Goal: Information Seeking & Learning: Learn about a topic

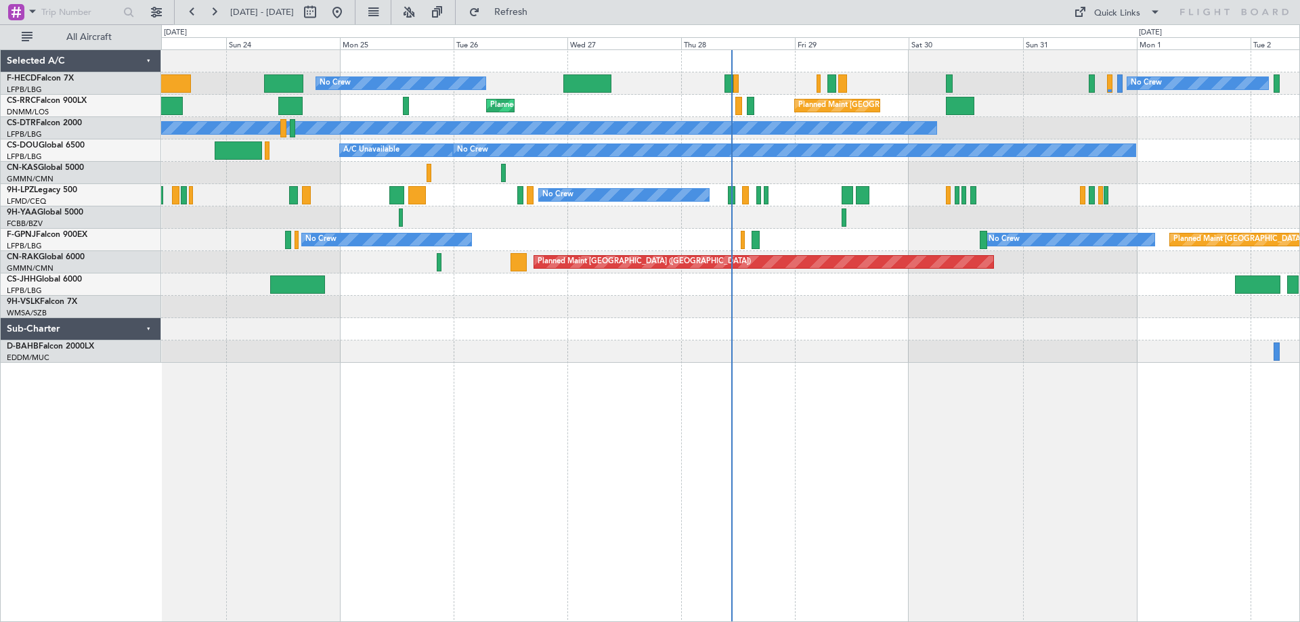
click at [1199, 190] on div "No Crew No Crew" at bounding box center [730, 195] width 1139 height 22
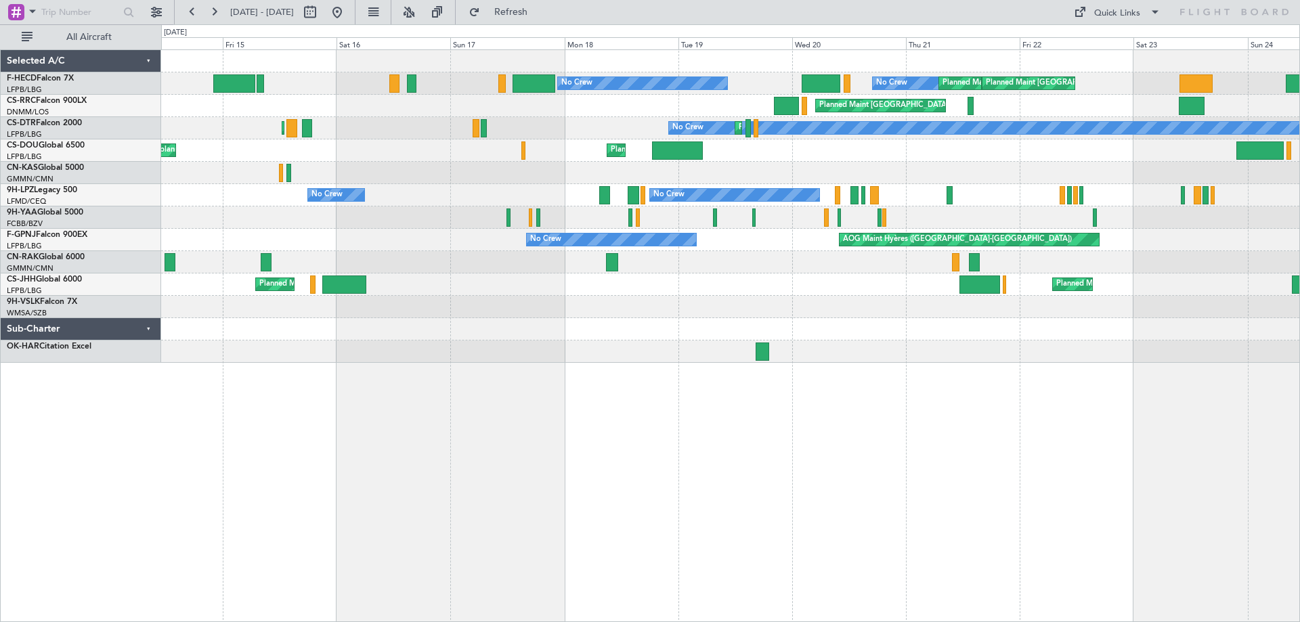
click at [965, 201] on div "No Crew No Crew No Crew" at bounding box center [730, 195] width 1139 height 22
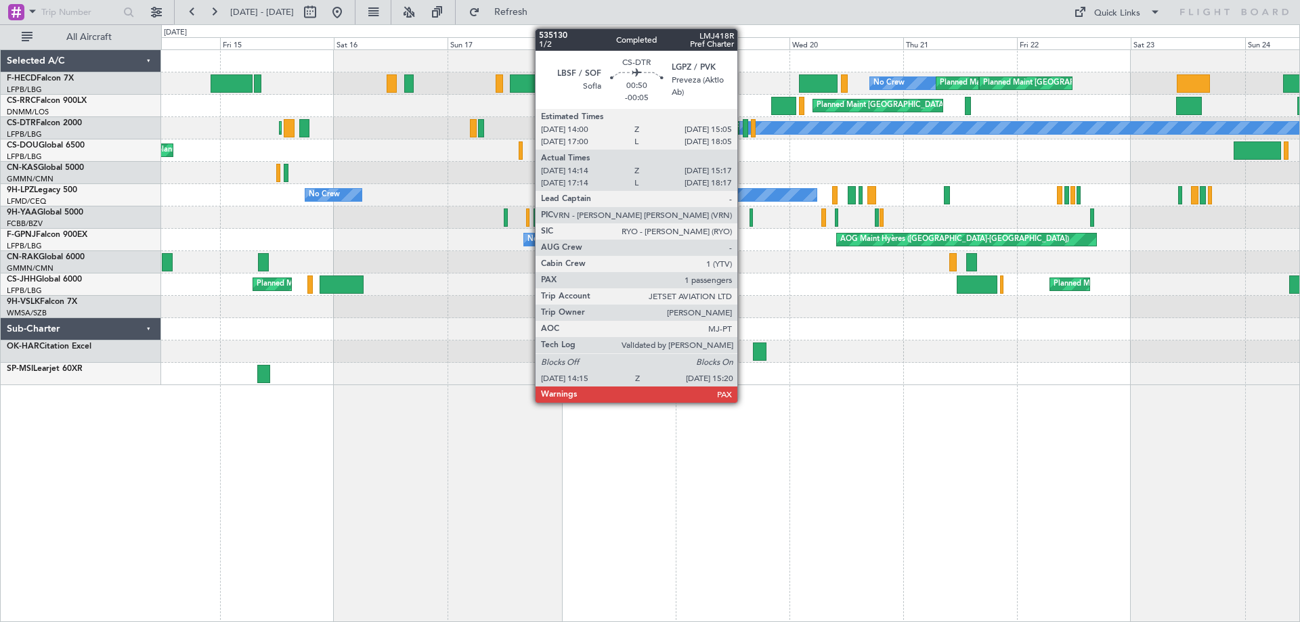
click at [744, 124] on div at bounding box center [745, 128] width 5 height 18
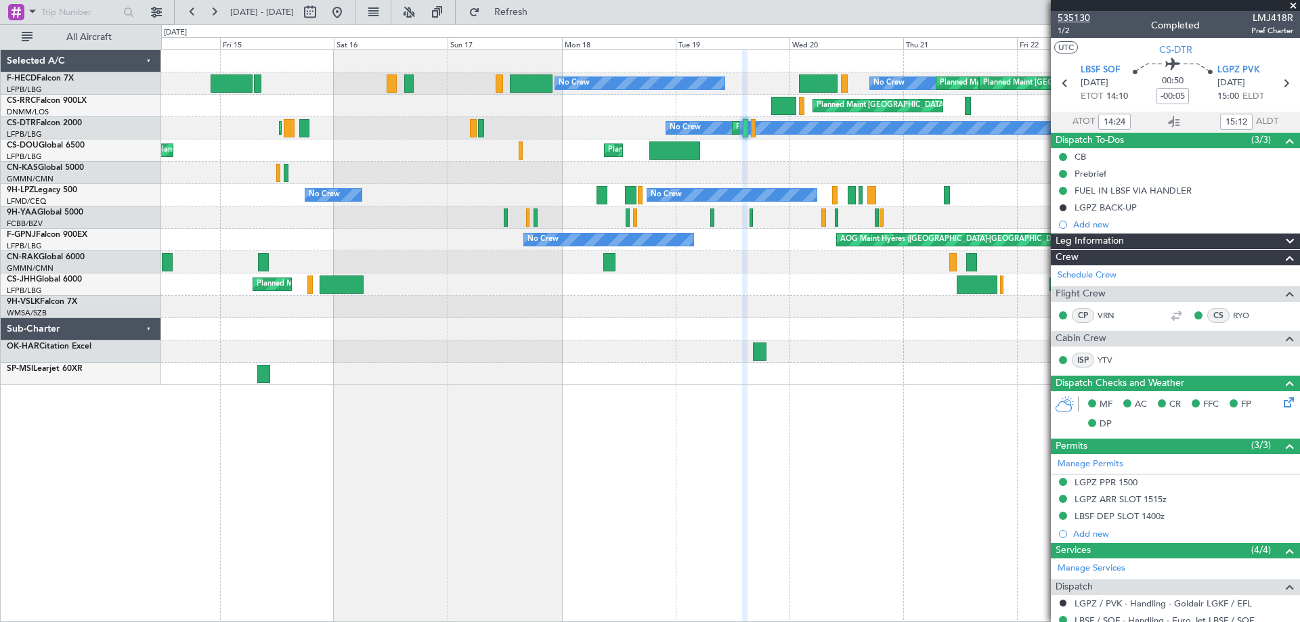
click at [1066, 16] on span "535130" at bounding box center [1074, 18] width 33 height 14
click at [1084, 12] on span "535130" at bounding box center [1074, 18] width 33 height 14
click at [1294, 4] on span at bounding box center [1294, 6] width 14 height 12
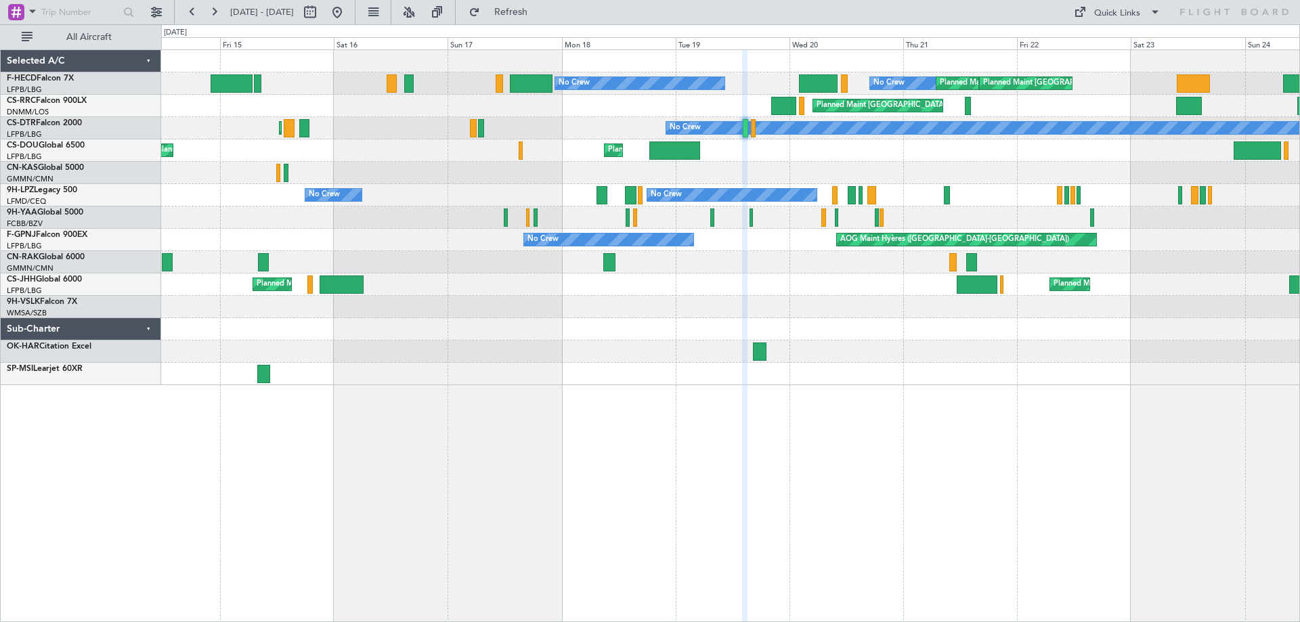
type input "0"
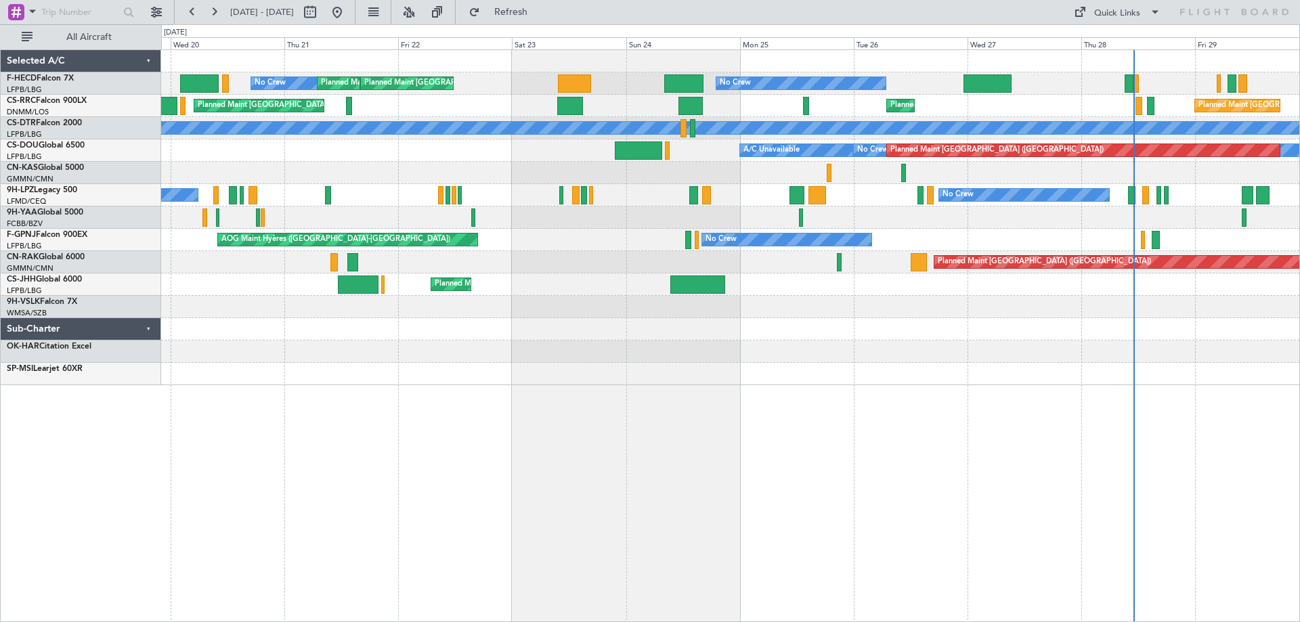
click at [145, 270] on div "No Crew Planned Maint [GEOGRAPHIC_DATA] ([GEOGRAPHIC_DATA]) Planned Maint [GEOG…" at bounding box center [650, 323] width 1300 height 598
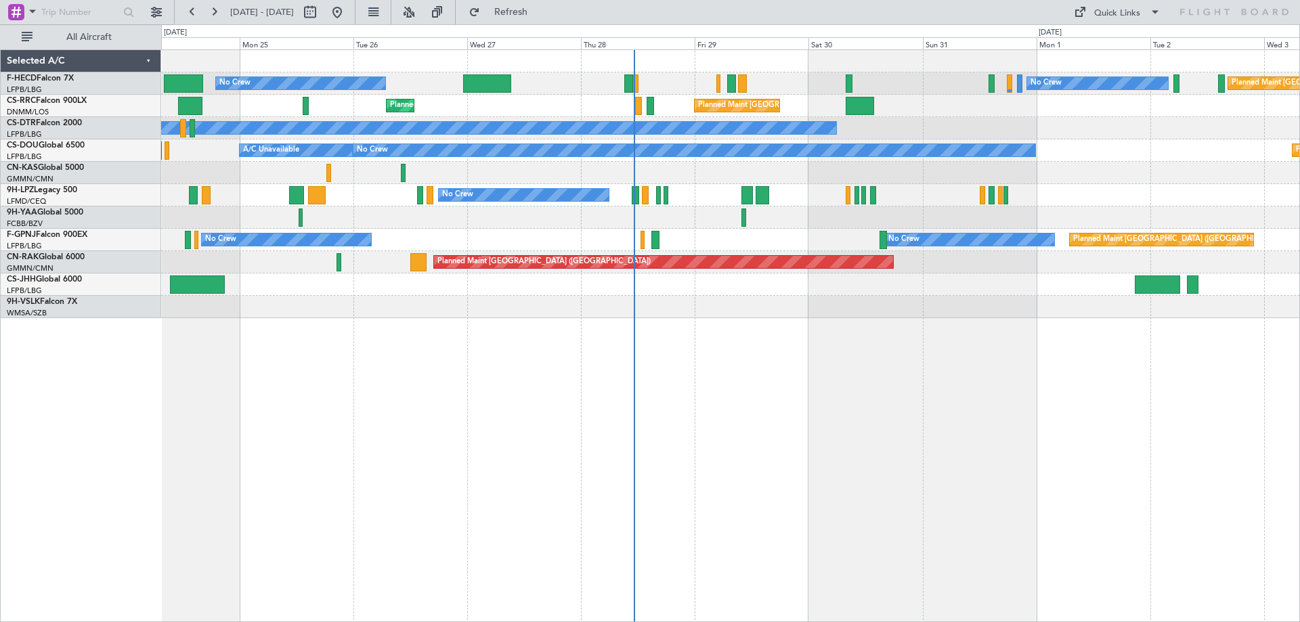
click at [622, 178] on div "No Crew No Crew Planned Maint [GEOGRAPHIC_DATA] ([GEOGRAPHIC_DATA]) Planned Mai…" at bounding box center [730, 184] width 1139 height 268
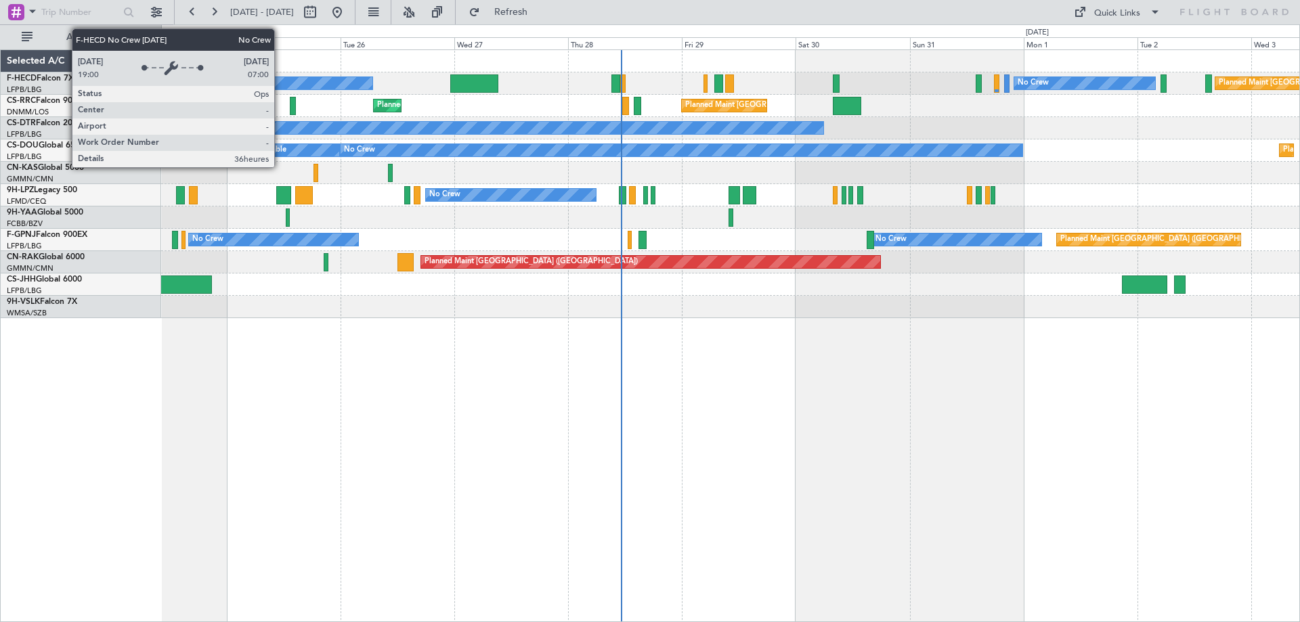
click at [280, 87] on div "No Crew" at bounding box center [288, 83] width 170 height 12
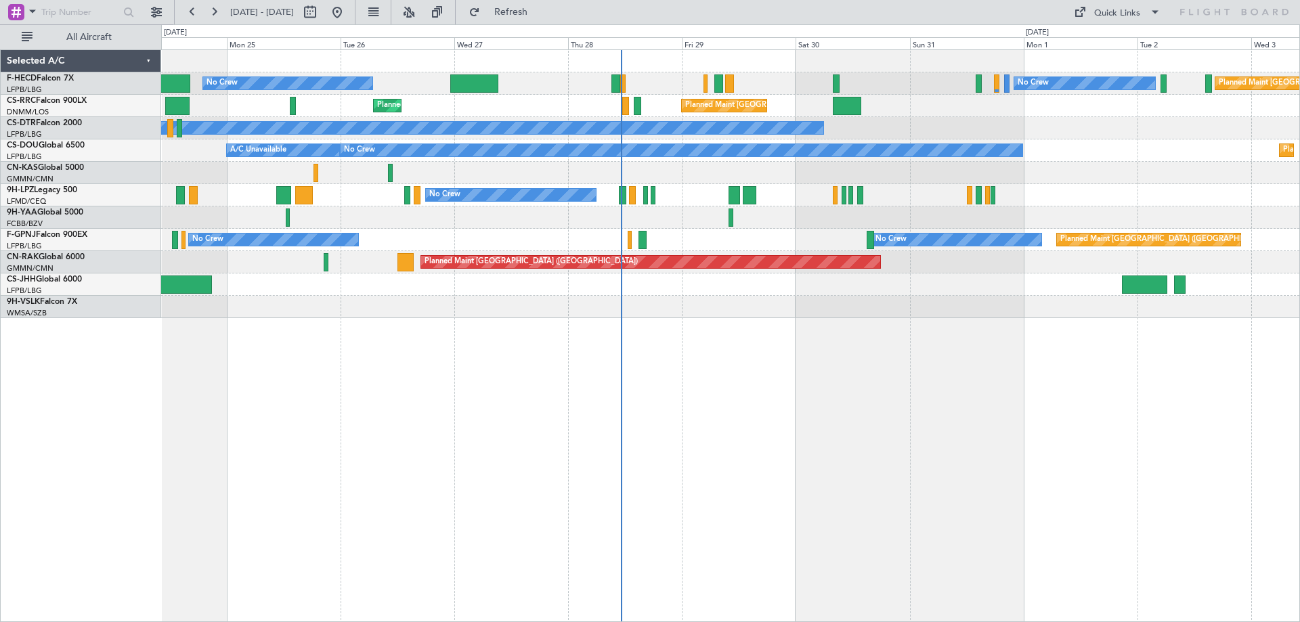
click at [897, 260] on div "No Crew No Crew Planned Maint [GEOGRAPHIC_DATA] ([GEOGRAPHIC_DATA]) Planned Mai…" at bounding box center [730, 184] width 1139 height 268
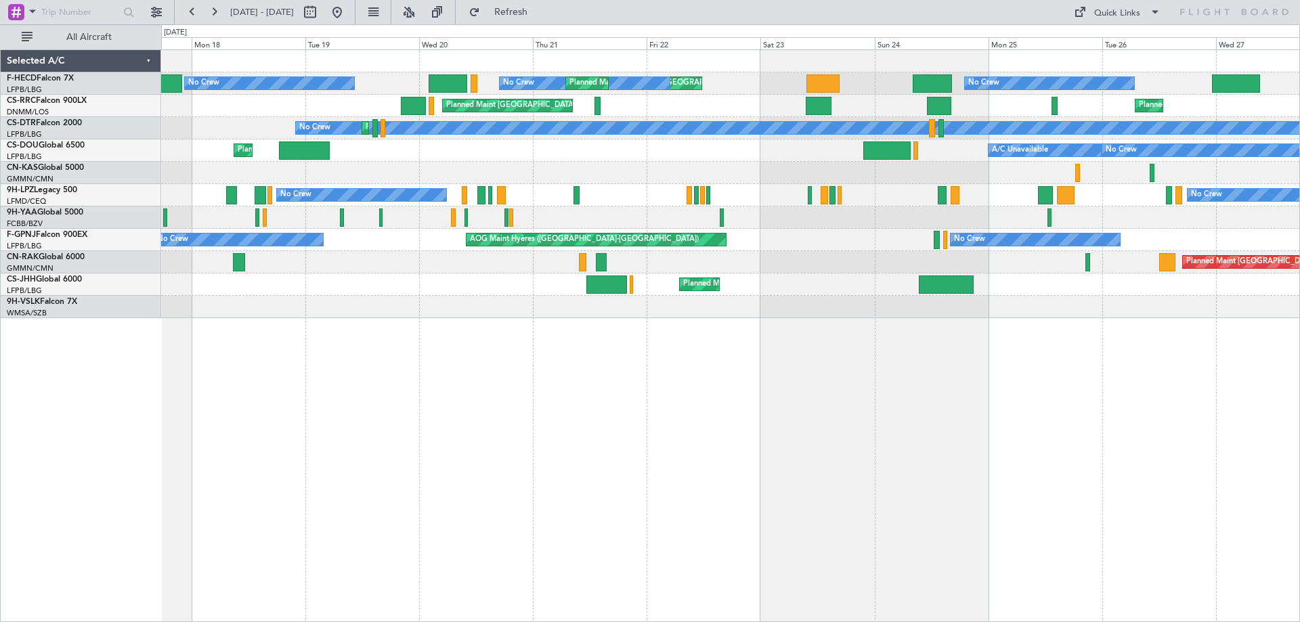
click at [740, 147] on div "No Crew Planned Maint [GEOGRAPHIC_DATA] ([GEOGRAPHIC_DATA]) No Crew Planned Mai…" at bounding box center [730, 184] width 1139 height 268
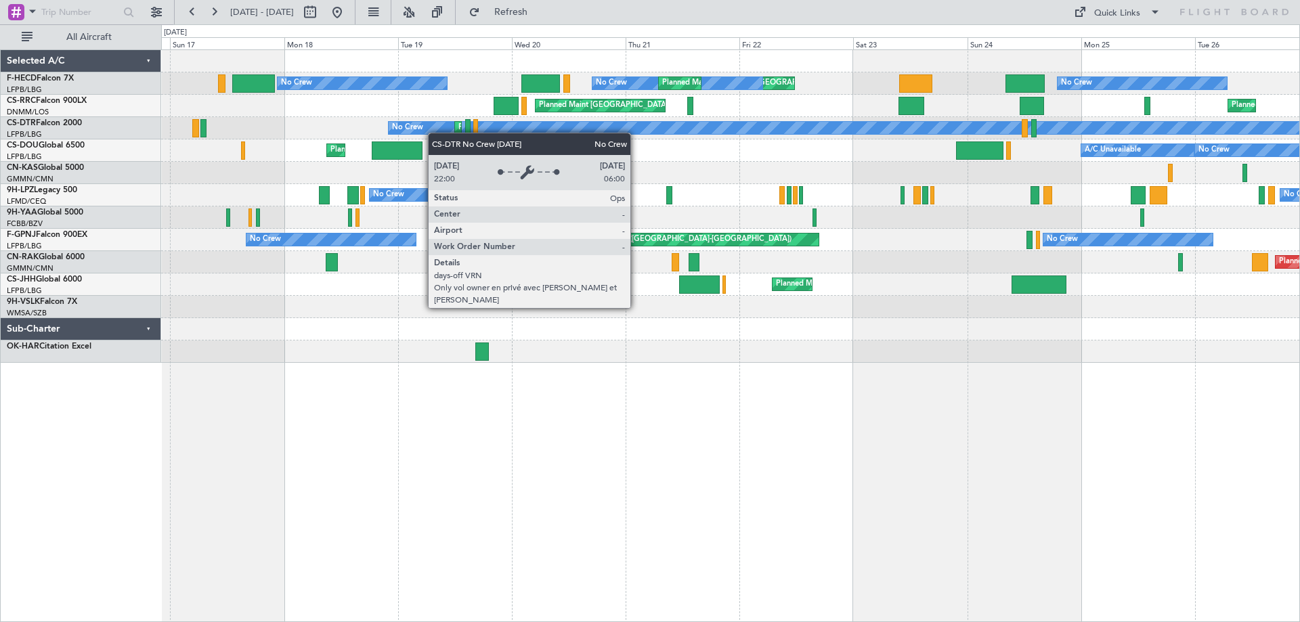
click at [862, 186] on div "No Crew Planned Maint [GEOGRAPHIC_DATA] ([GEOGRAPHIC_DATA]) No Crew Planned Mai…" at bounding box center [730, 206] width 1139 height 313
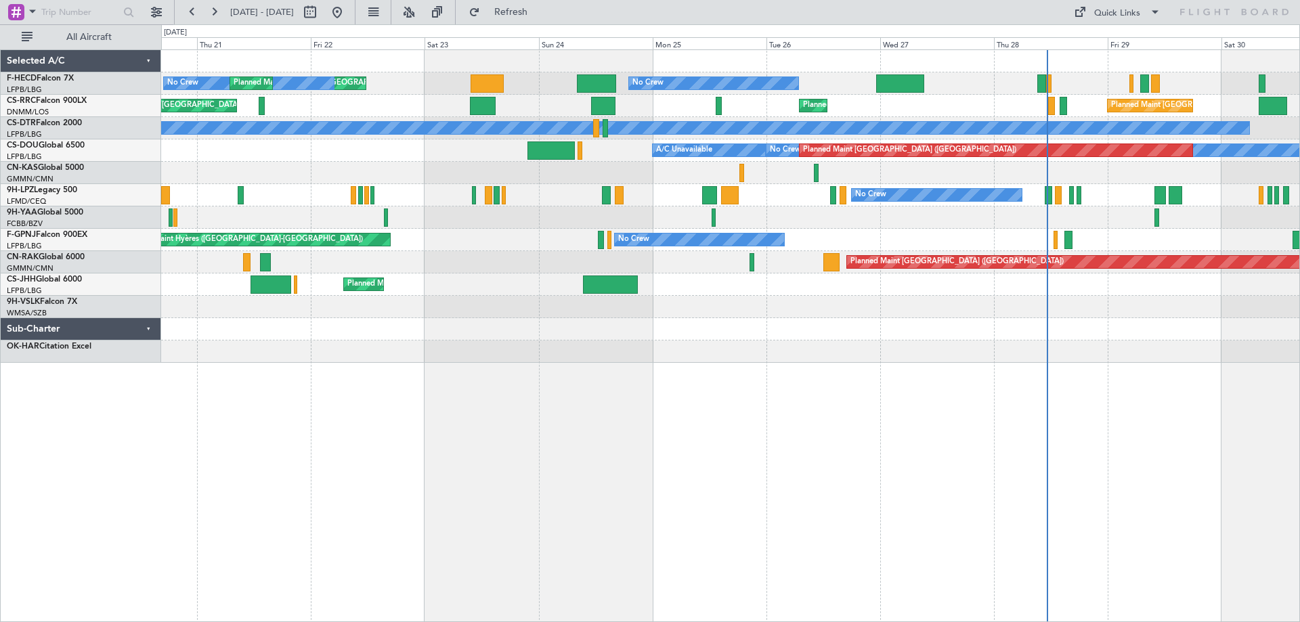
click at [360, 160] on div "A/C Unavailable No Crew Planned Maint [GEOGRAPHIC_DATA] ([GEOGRAPHIC_DATA]) Pla…" at bounding box center [730, 151] width 1139 height 22
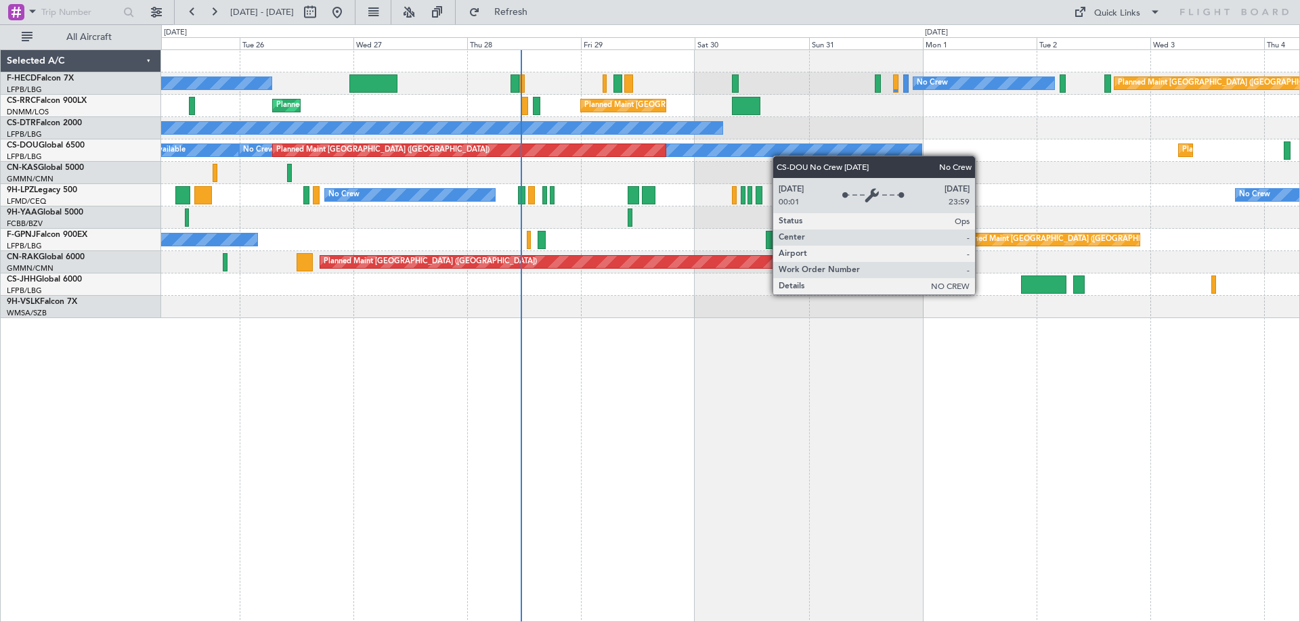
click at [773, 156] on div "No Crew No Crew Planned Maint [GEOGRAPHIC_DATA] ([GEOGRAPHIC_DATA]) Planned Mai…" at bounding box center [730, 184] width 1139 height 268
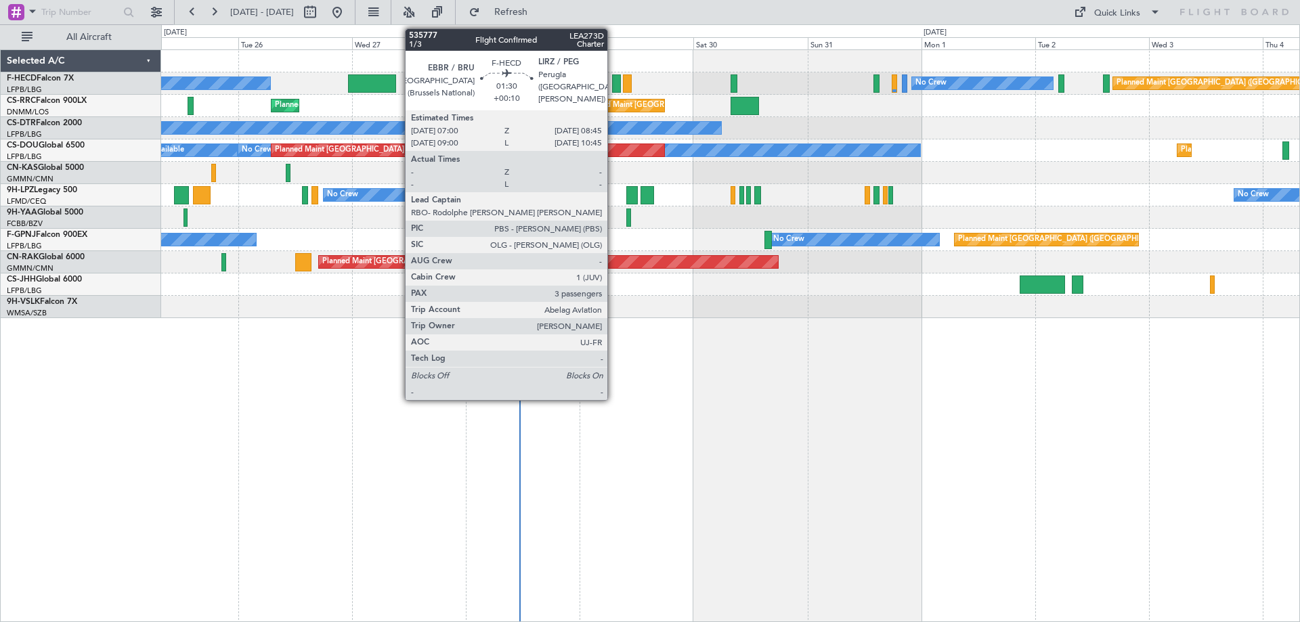
click at [614, 82] on div at bounding box center [616, 84] width 9 height 18
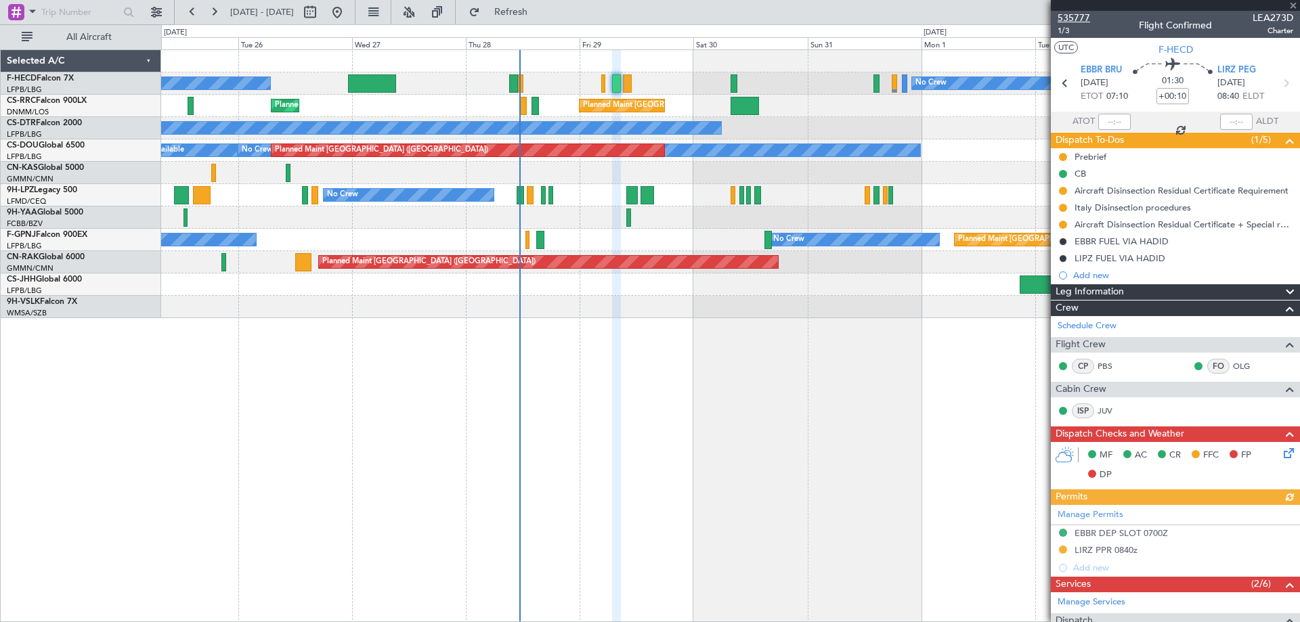
click at [1079, 15] on span "535777" at bounding box center [1074, 18] width 33 height 14
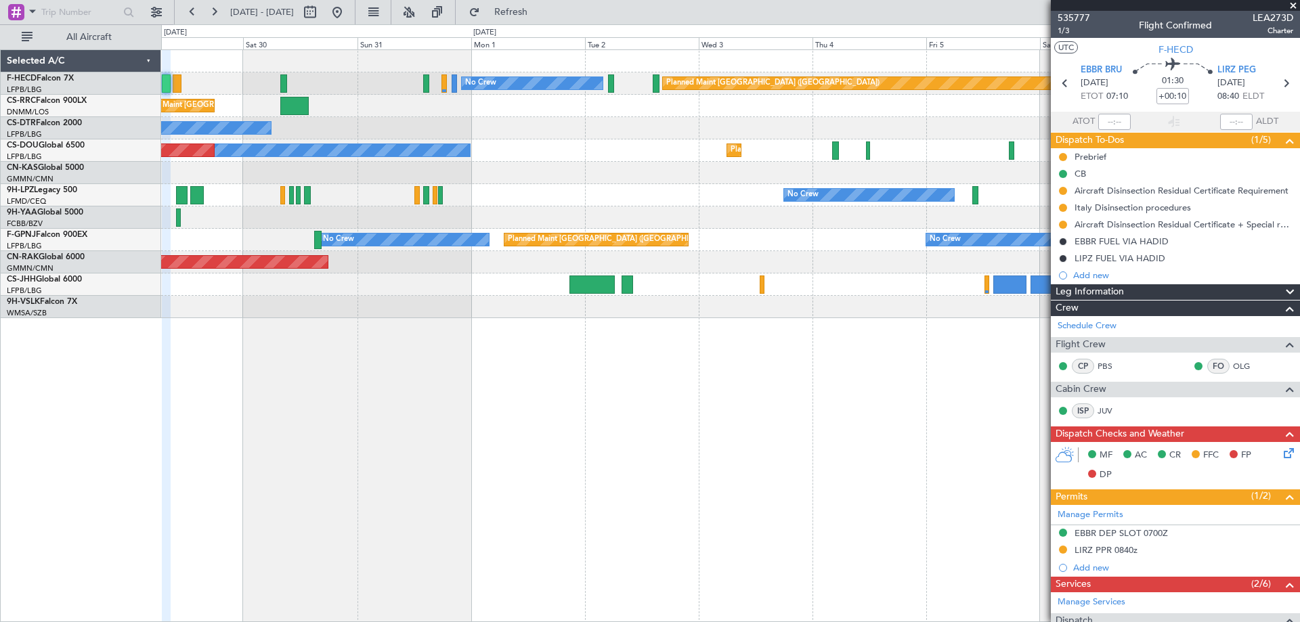
click at [520, 253] on div "Planned Maint [GEOGRAPHIC_DATA] ([GEOGRAPHIC_DATA]) No Crew Planned Maint [GEOG…" at bounding box center [730, 184] width 1139 height 268
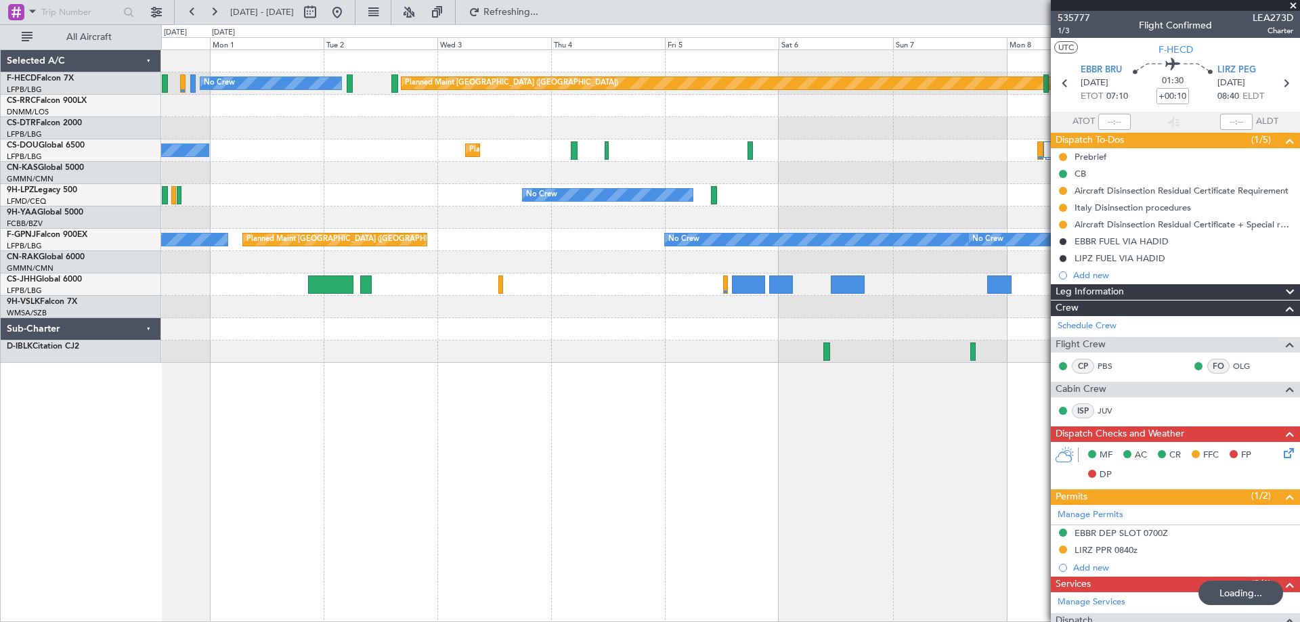
click at [233, 268] on div "Planned Maint [GEOGRAPHIC_DATA] ([GEOGRAPHIC_DATA]) No Crew Planned Maint [GEOG…" at bounding box center [730, 206] width 1139 height 313
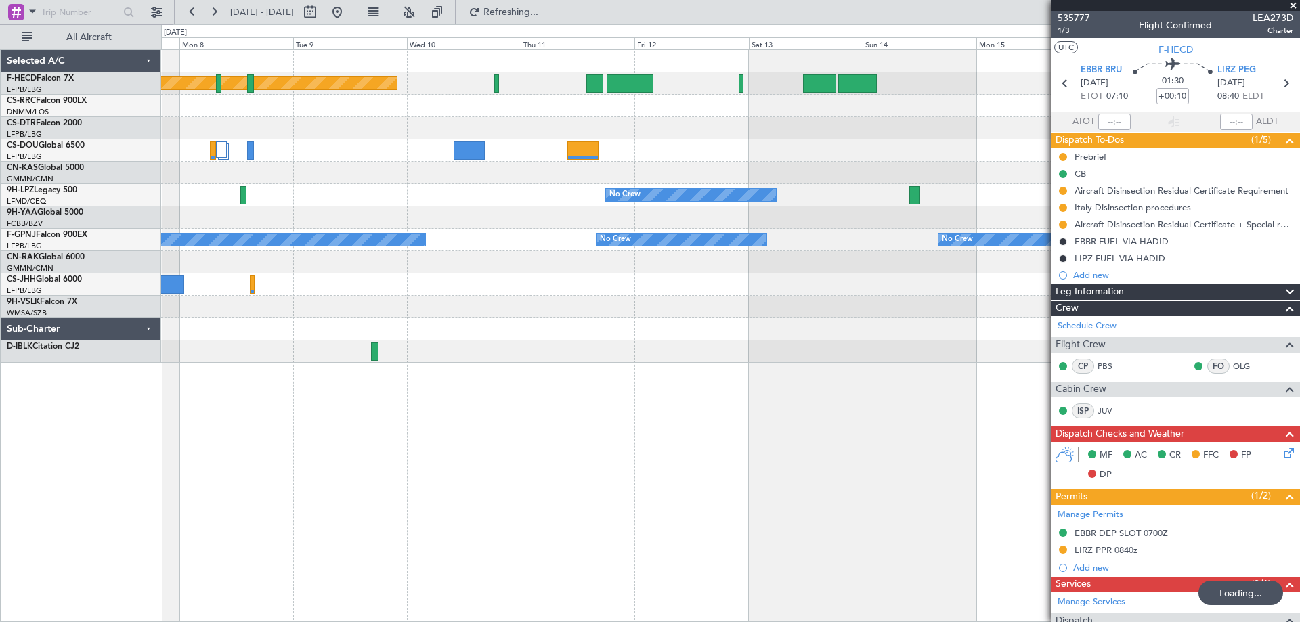
click at [312, 87] on div "Planned Maint [GEOGRAPHIC_DATA] ([GEOGRAPHIC_DATA]) No Crew No Crew No Crew No …" at bounding box center [730, 206] width 1139 height 313
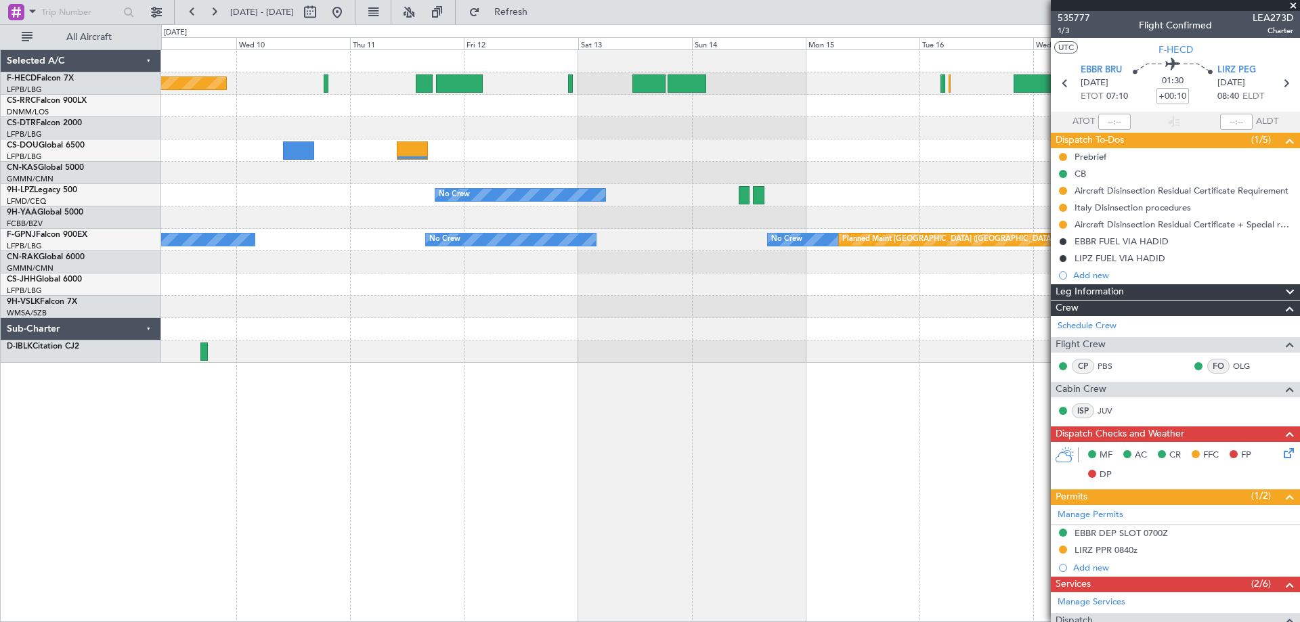
click at [322, 130] on div at bounding box center [730, 128] width 1139 height 22
click at [1290, 4] on span at bounding box center [1294, 6] width 14 height 12
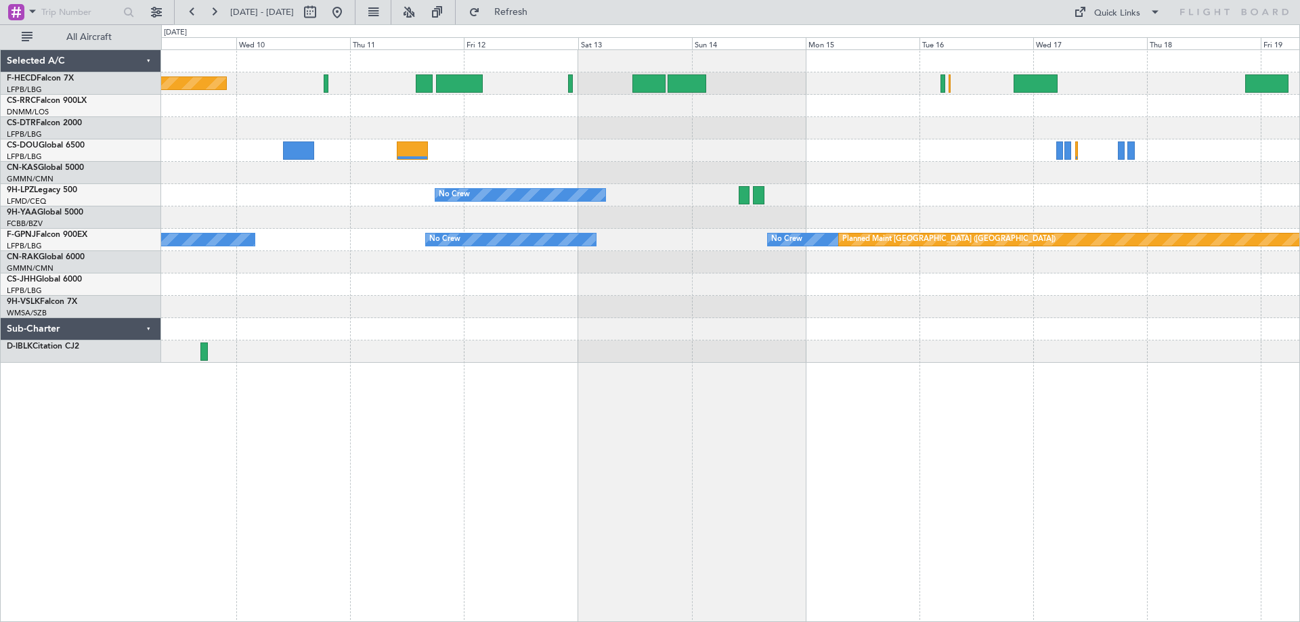
type input "0"
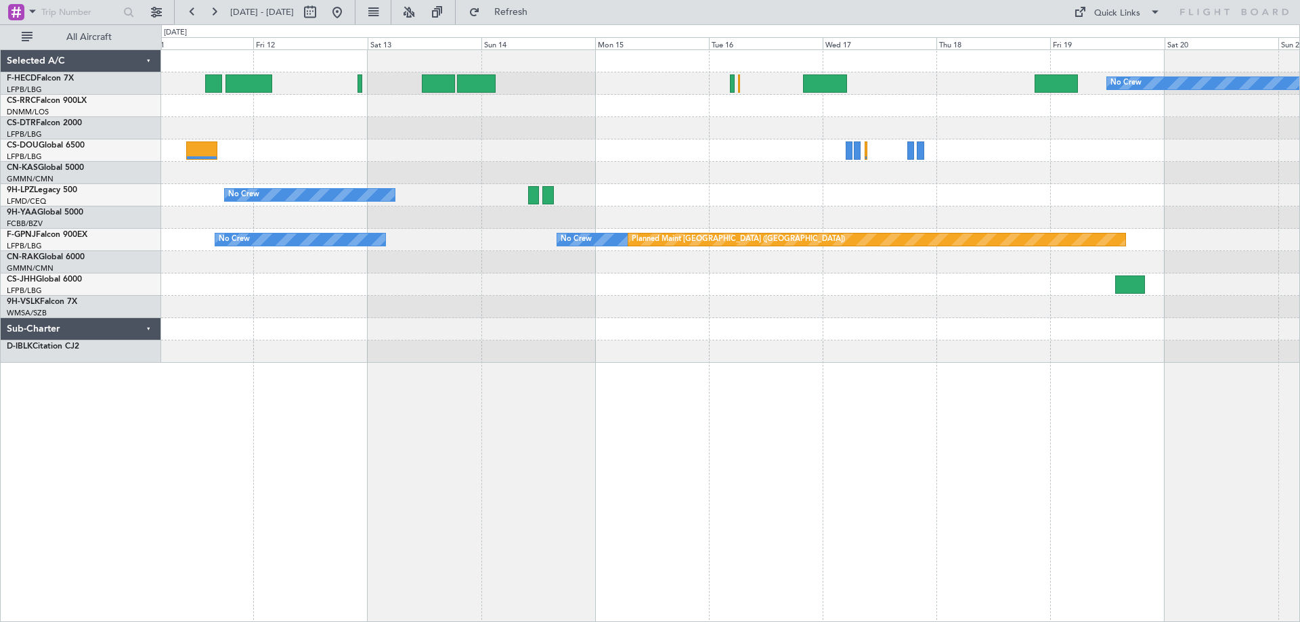
click at [613, 204] on div "No Crew Planned Maint [GEOGRAPHIC_DATA] ([GEOGRAPHIC_DATA]) Planned Maint [GEOG…" at bounding box center [730, 206] width 1139 height 313
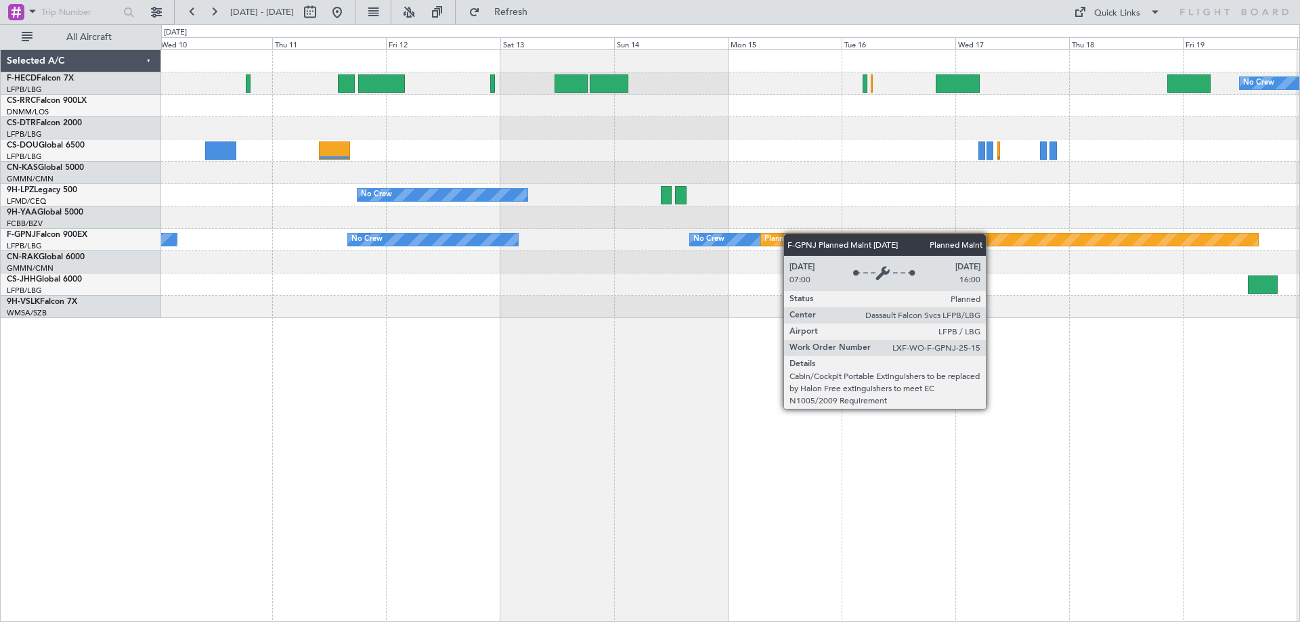
click at [881, 257] on div "No Crew Planned Maint [GEOGRAPHIC_DATA] ([GEOGRAPHIC_DATA]) Planned Maint [GEOG…" at bounding box center [730, 184] width 1139 height 268
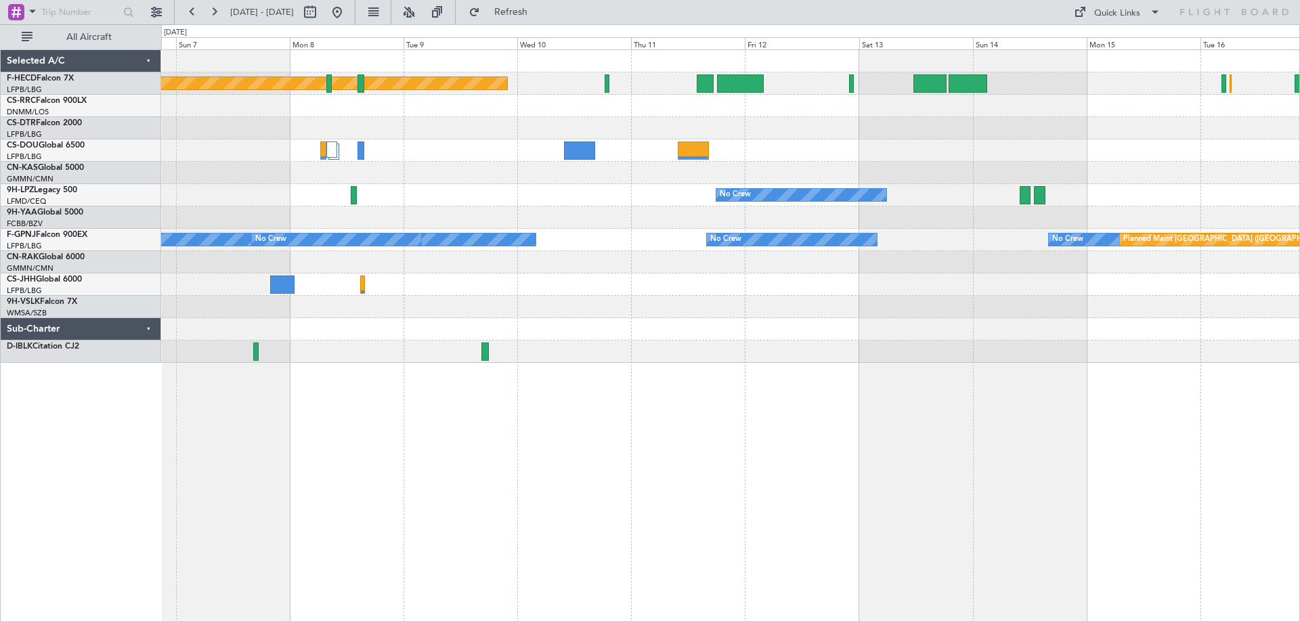
click at [771, 212] on div "Planned Maint [GEOGRAPHIC_DATA] ([GEOGRAPHIC_DATA]) No Crew No Crew No Crew No …" at bounding box center [730, 206] width 1139 height 313
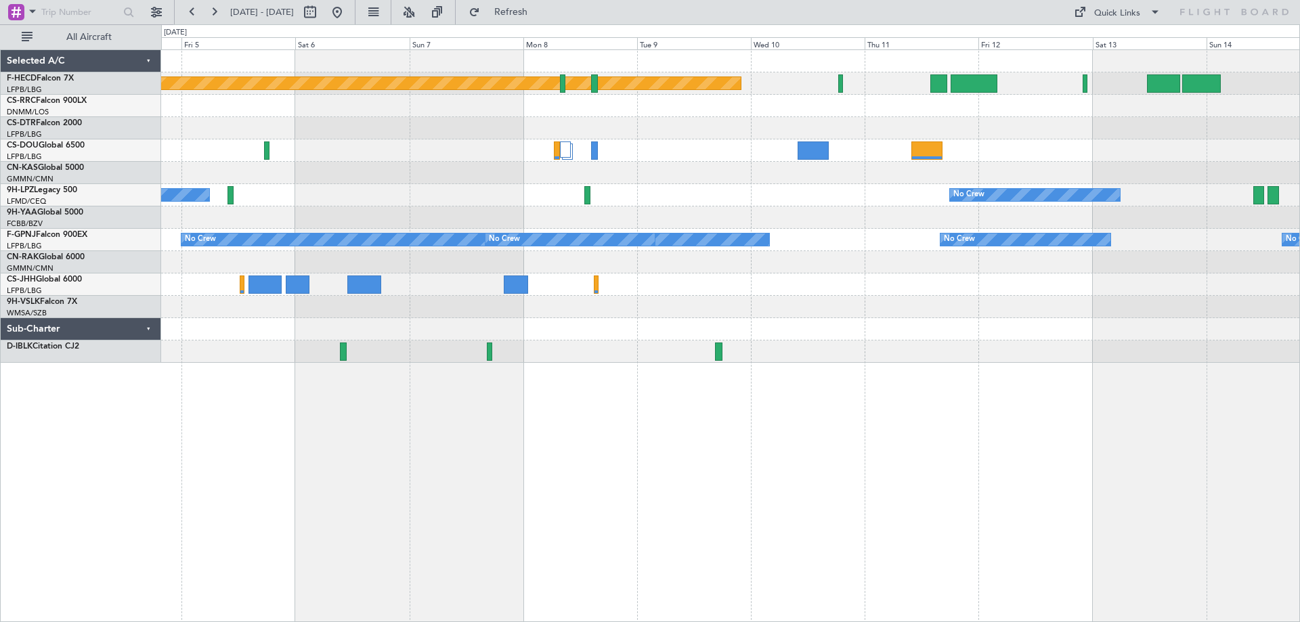
click at [804, 218] on div "Planned Maint [GEOGRAPHIC_DATA] ([GEOGRAPHIC_DATA]) Planned Maint [GEOGRAPHIC_D…" at bounding box center [730, 206] width 1139 height 313
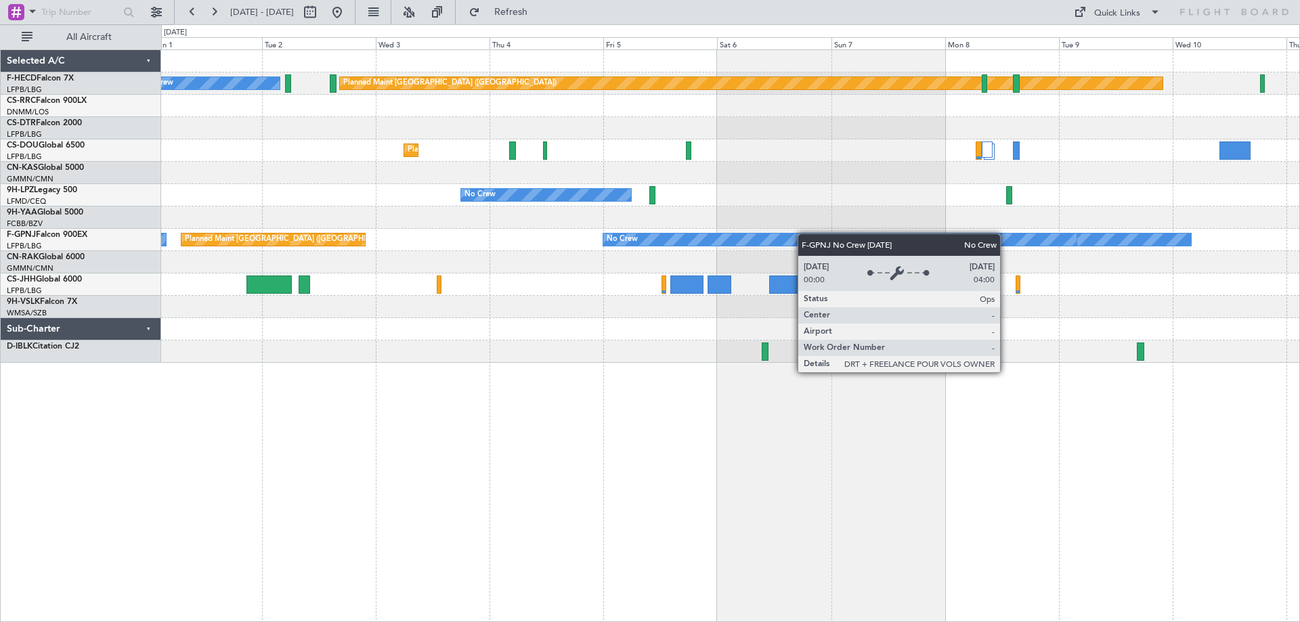
click at [845, 234] on div "Planned Maint [GEOGRAPHIC_DATA] ([GEOGRAPHIC_DATA]) No Crew Planned Maint [GEOG…" at bounding box center [730, 206] width 1139 height 313
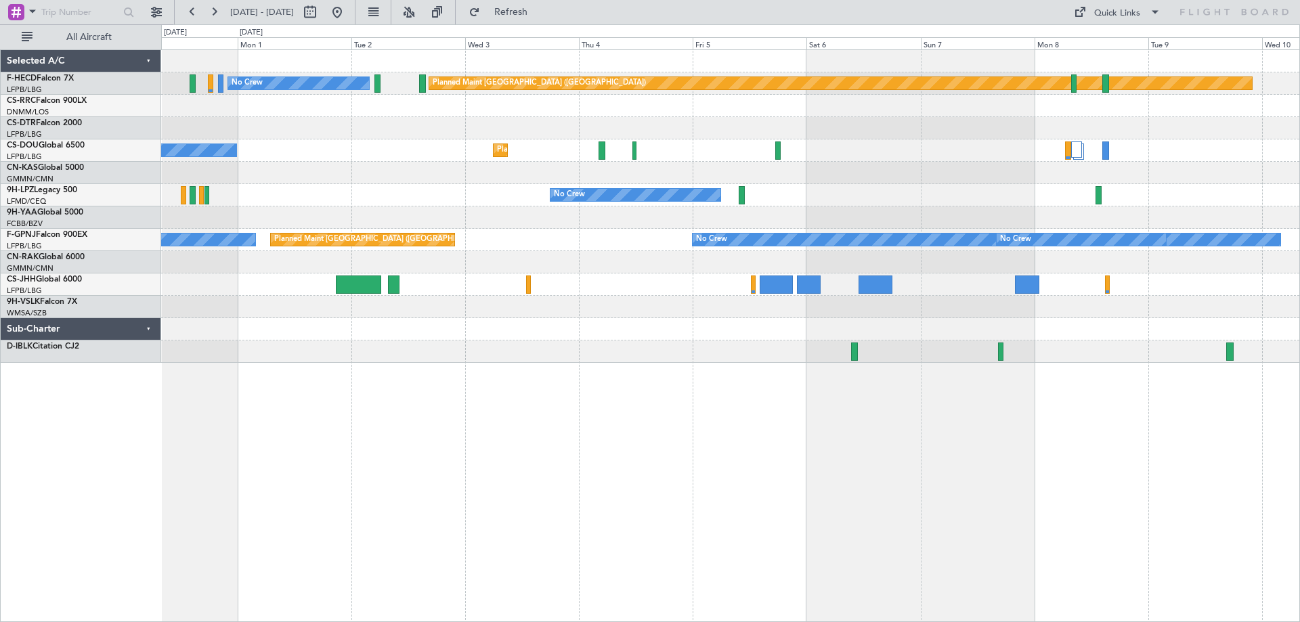
click at [634, 140] on div "Planned Maint [GEOGRAPHIC_DATA] ([GEOGRAPHIC_DATA]) No Crew Planned Maint [GEOG…" at bounding box center [730, 206] width 1139 height 313
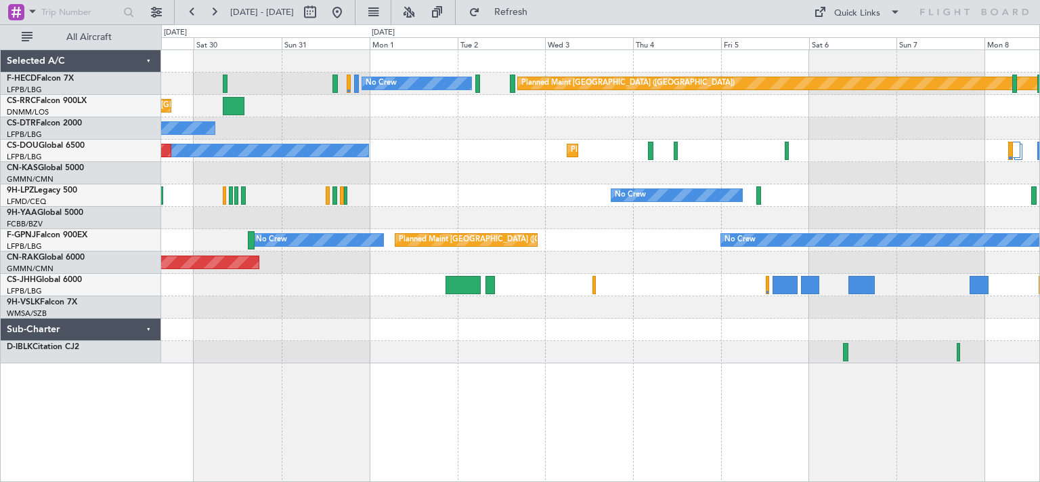
click at [520, 211] on div at bounding box center [600, 218] width 878 height 22
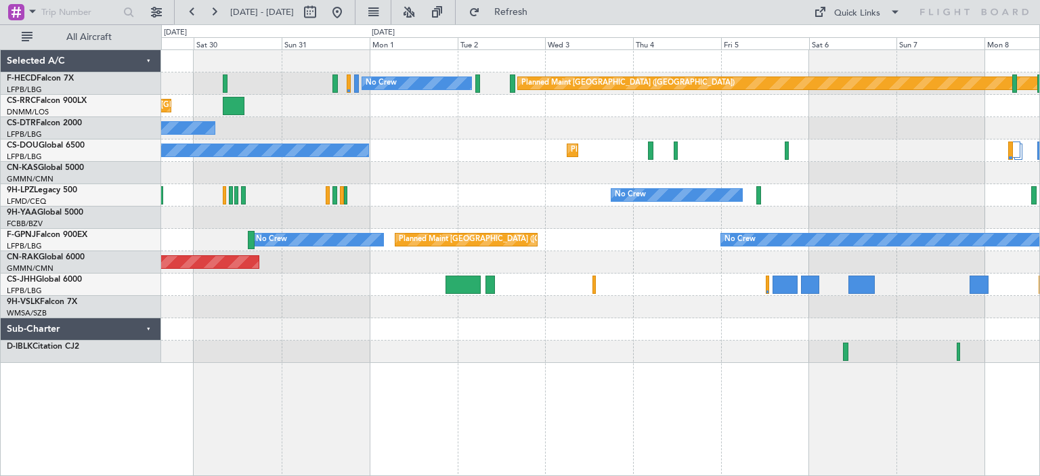
click at [520, 211] on div at bounding box center [600, 218] width 878 height 22
